Goal: Find contact information: Find contact information

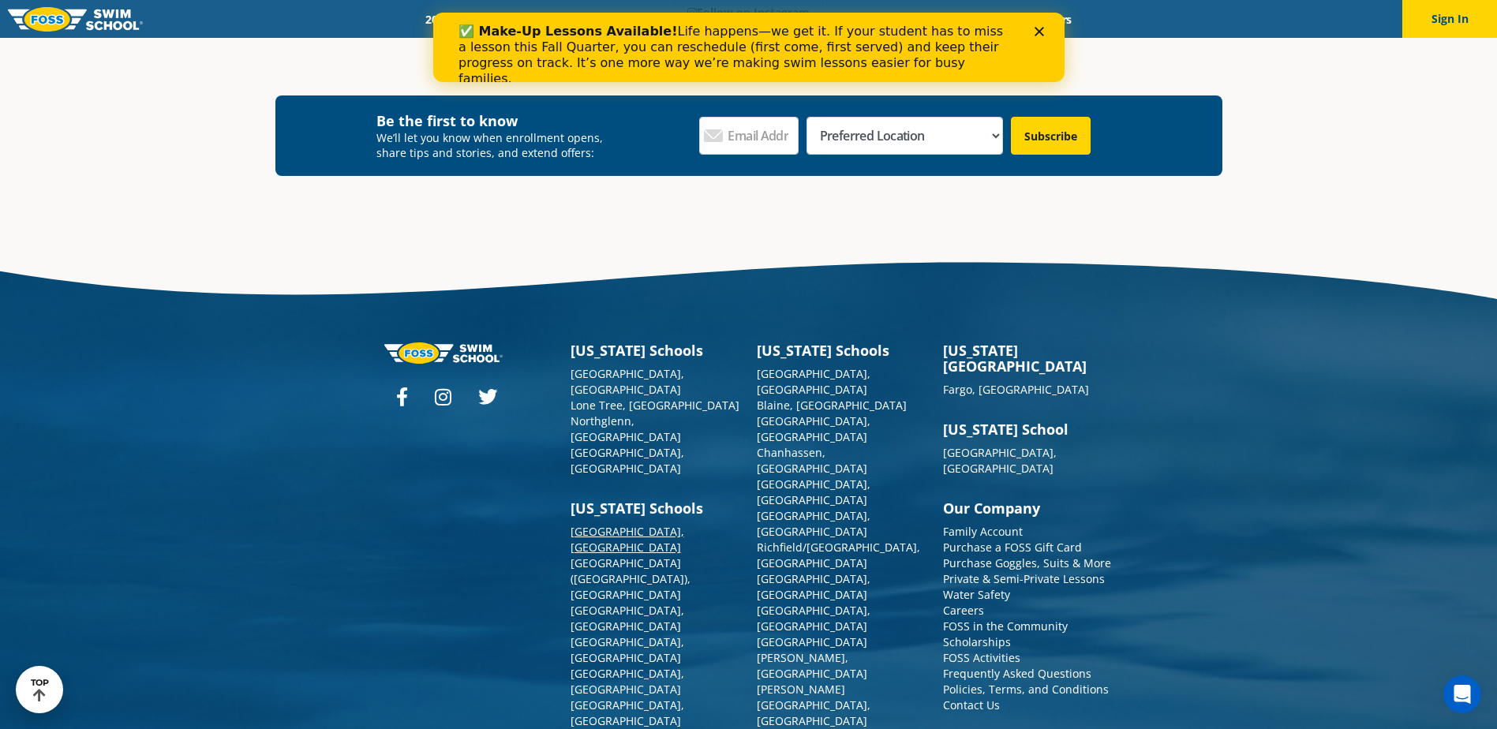
click at [636, 524] on link "[GEOGRAPHIC_DATA], [GEOGRAPHIC_DATA]" at bounding box center [628, 539] width 114 height 31
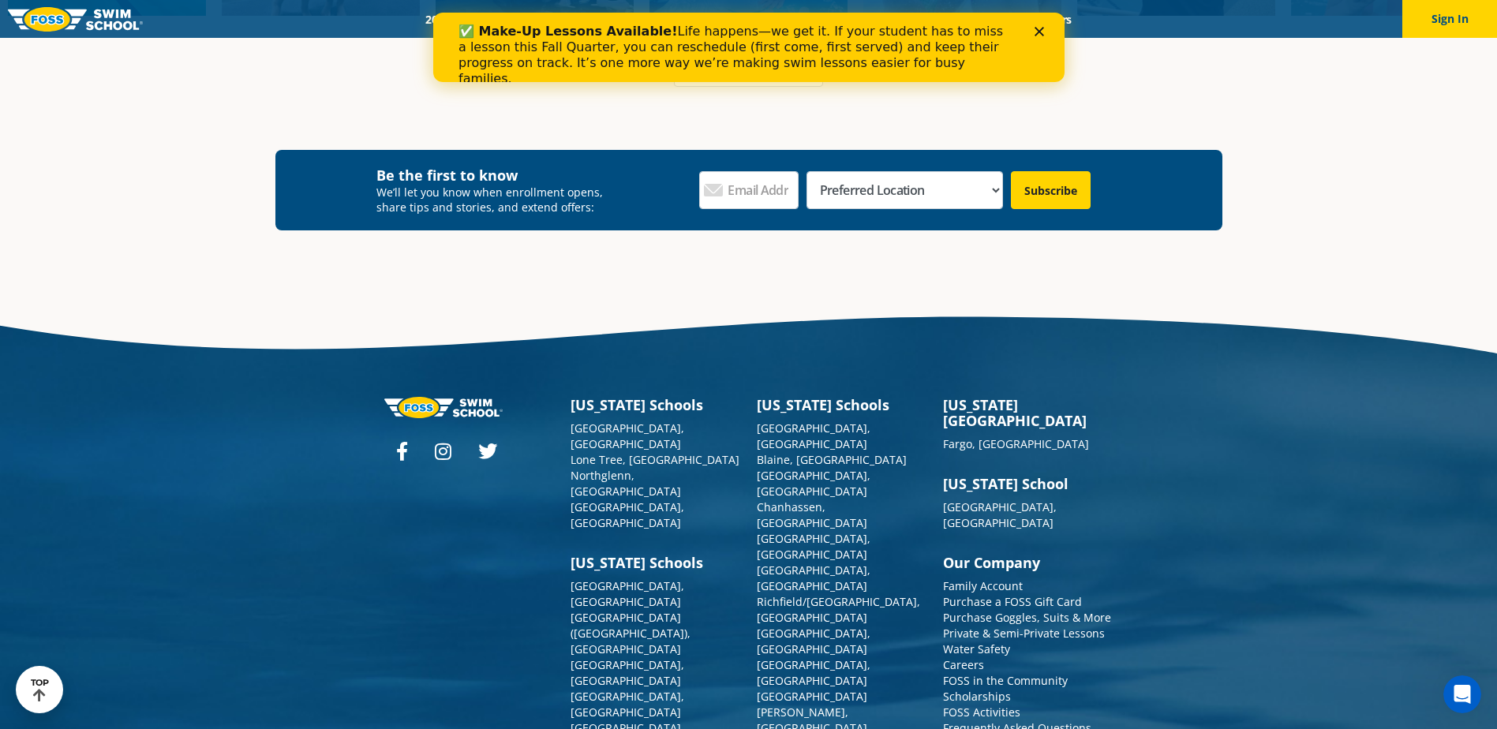
scroll to position [5813, 0]
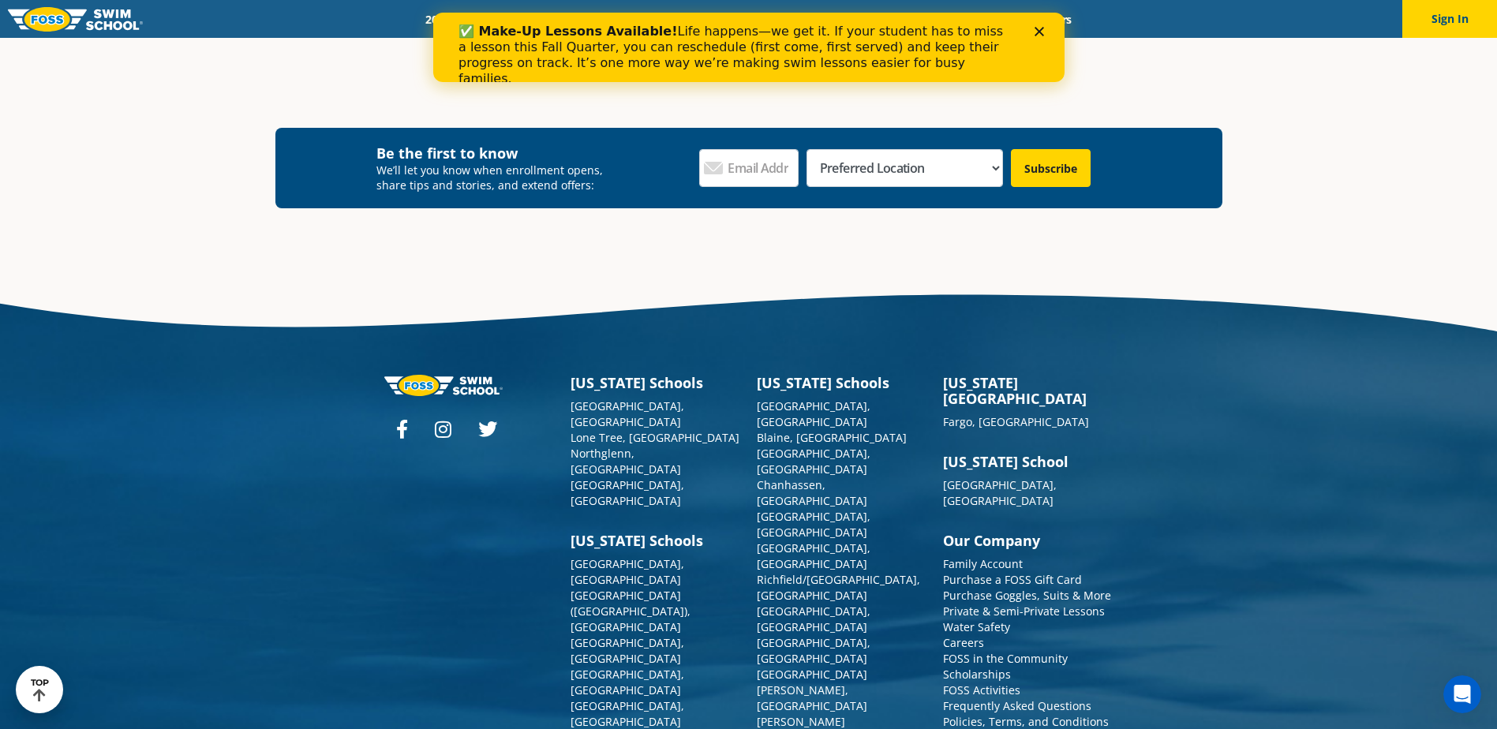
click at [986, 729] on link "Contact Us" at bounding box center [971, 737] width 57 height 15
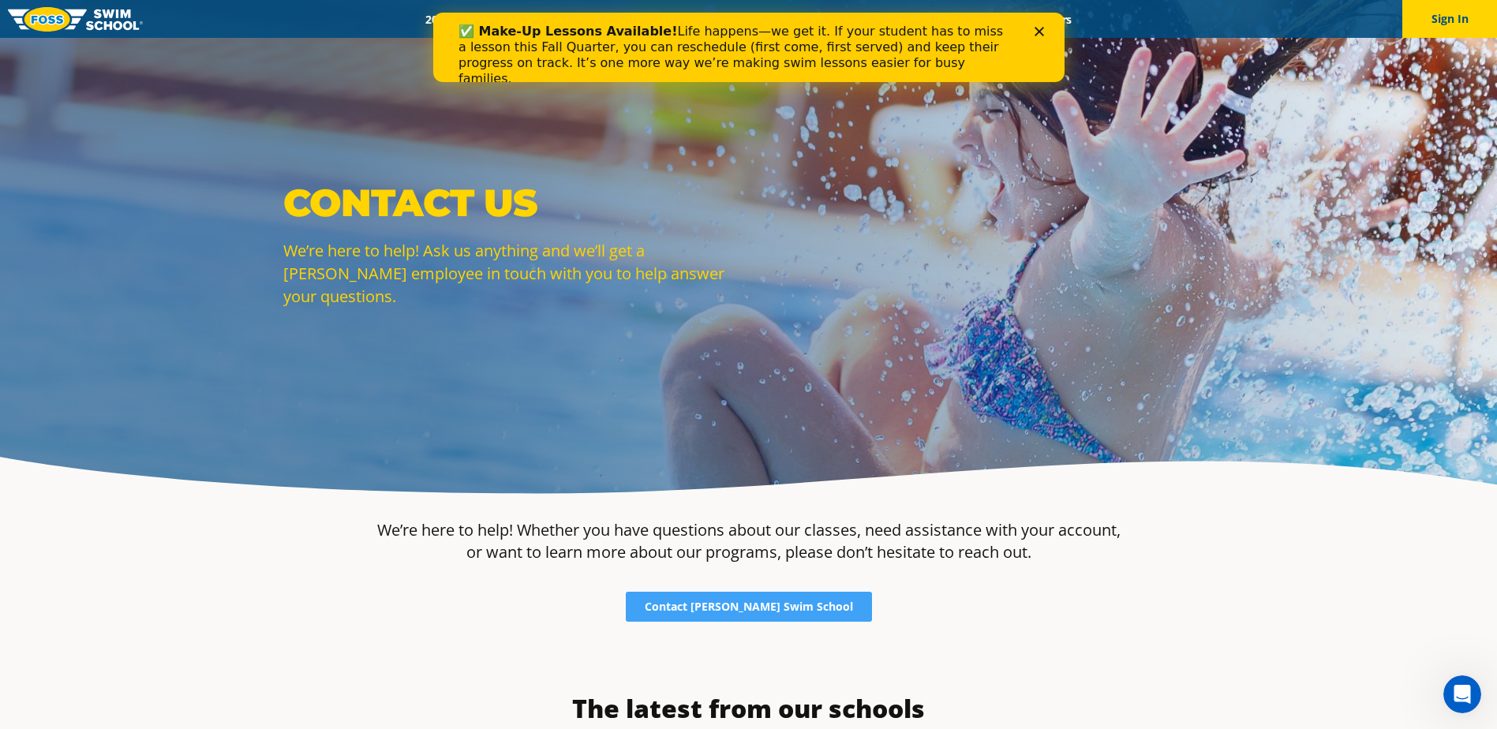
click at [1034, 36] on polygon "Close" at bounding box center [1038, 31] width 9 height 9
